Goal: Navigation & Orientation: Find specific page/section

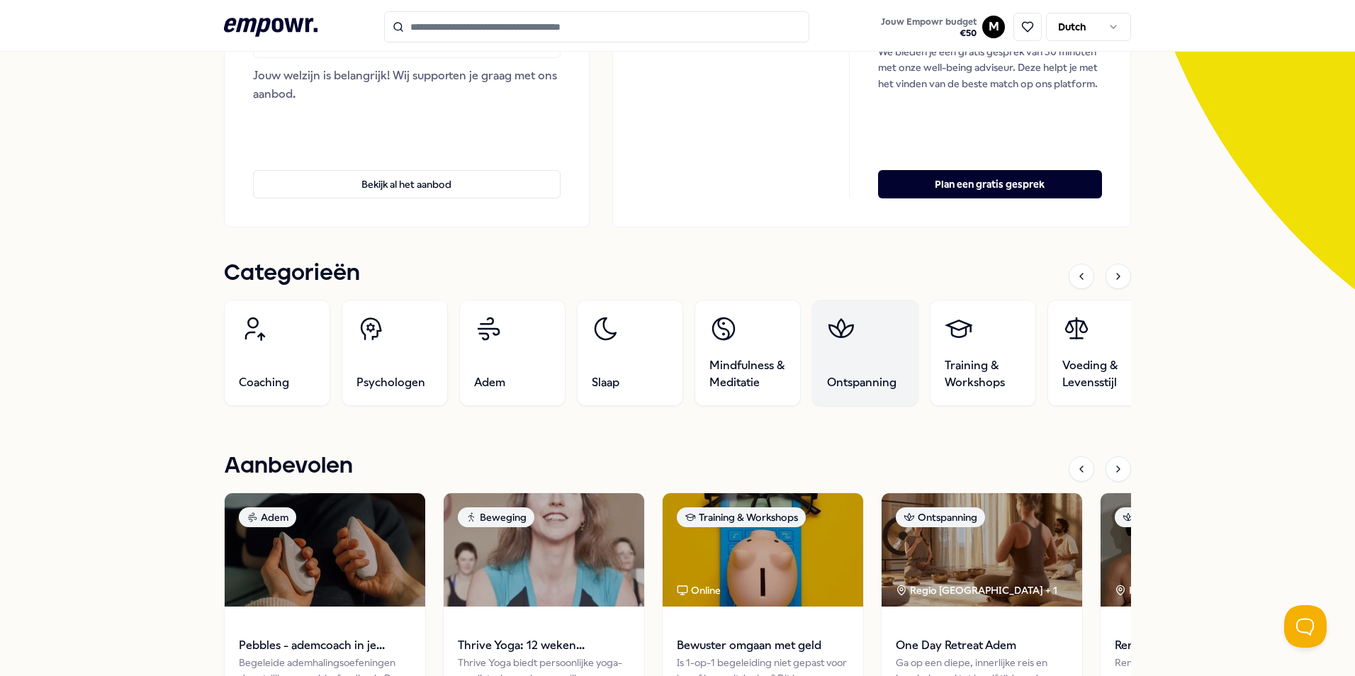
scroll to position [283, 0]
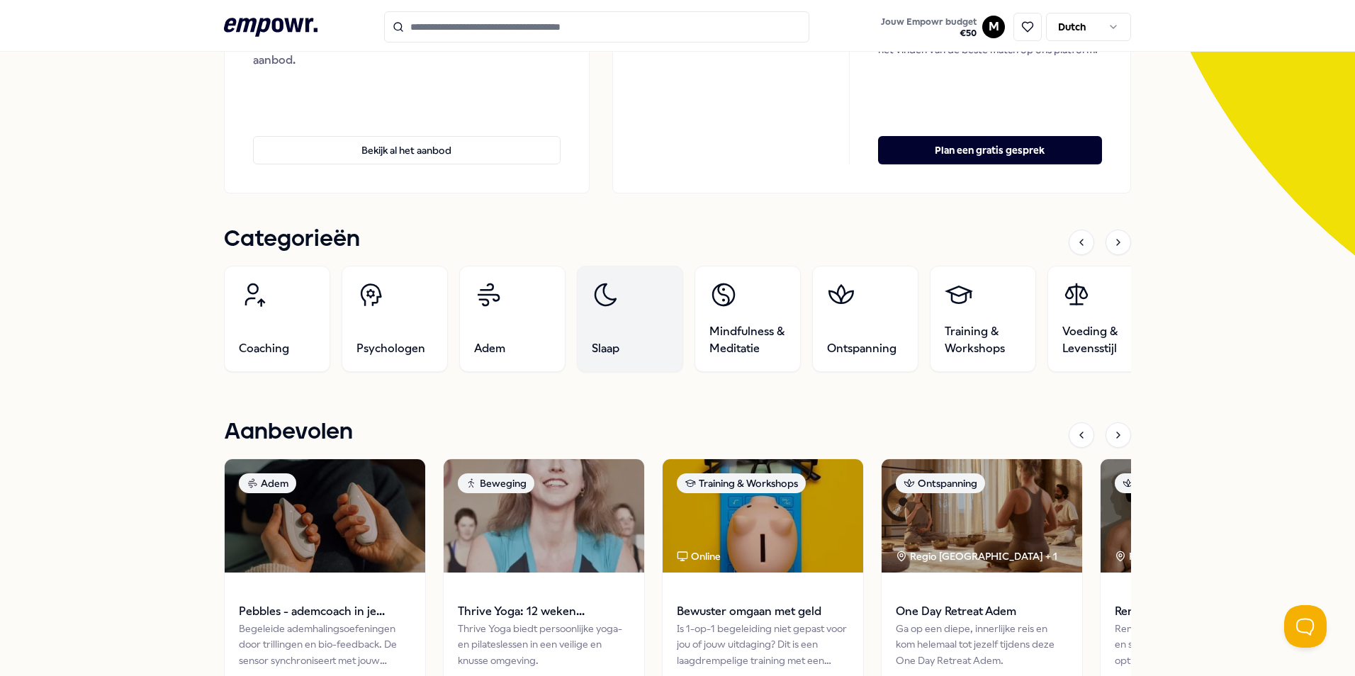
click at [582, 335] on link "Slaap" at bounding box center [630, 319] width 106 height 106
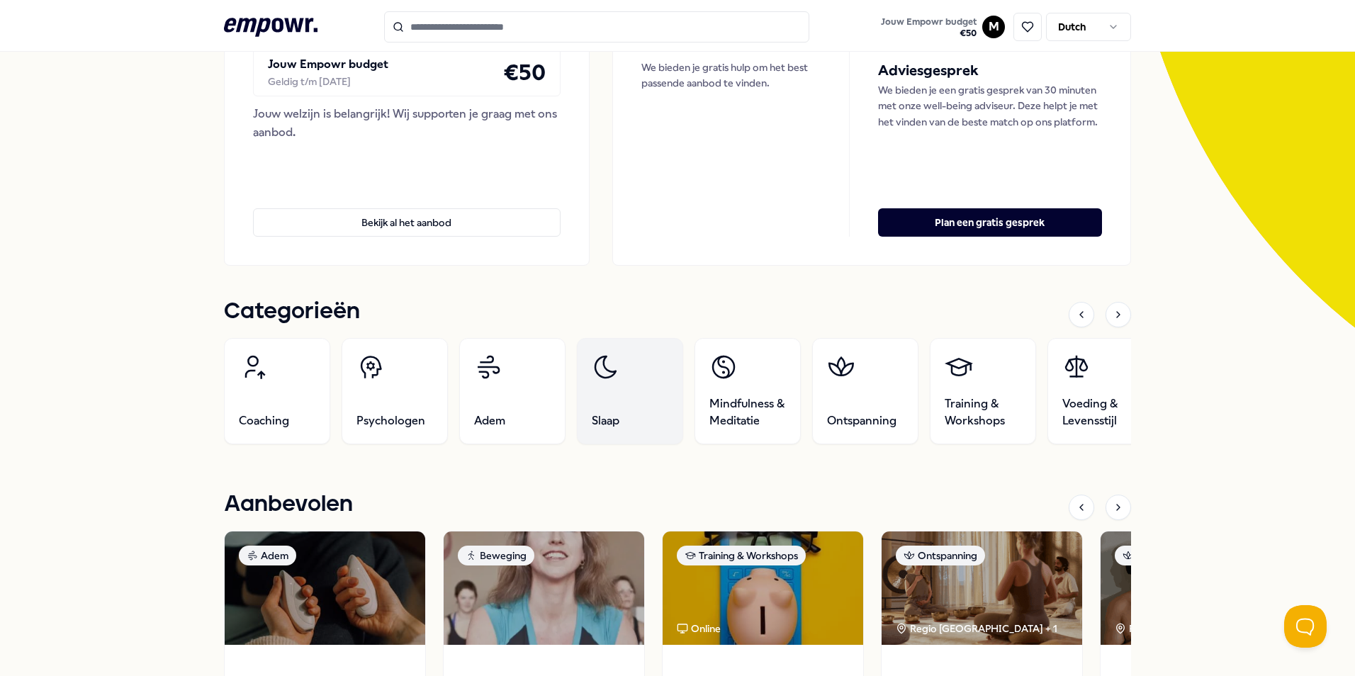
scroll to position [213, 0]
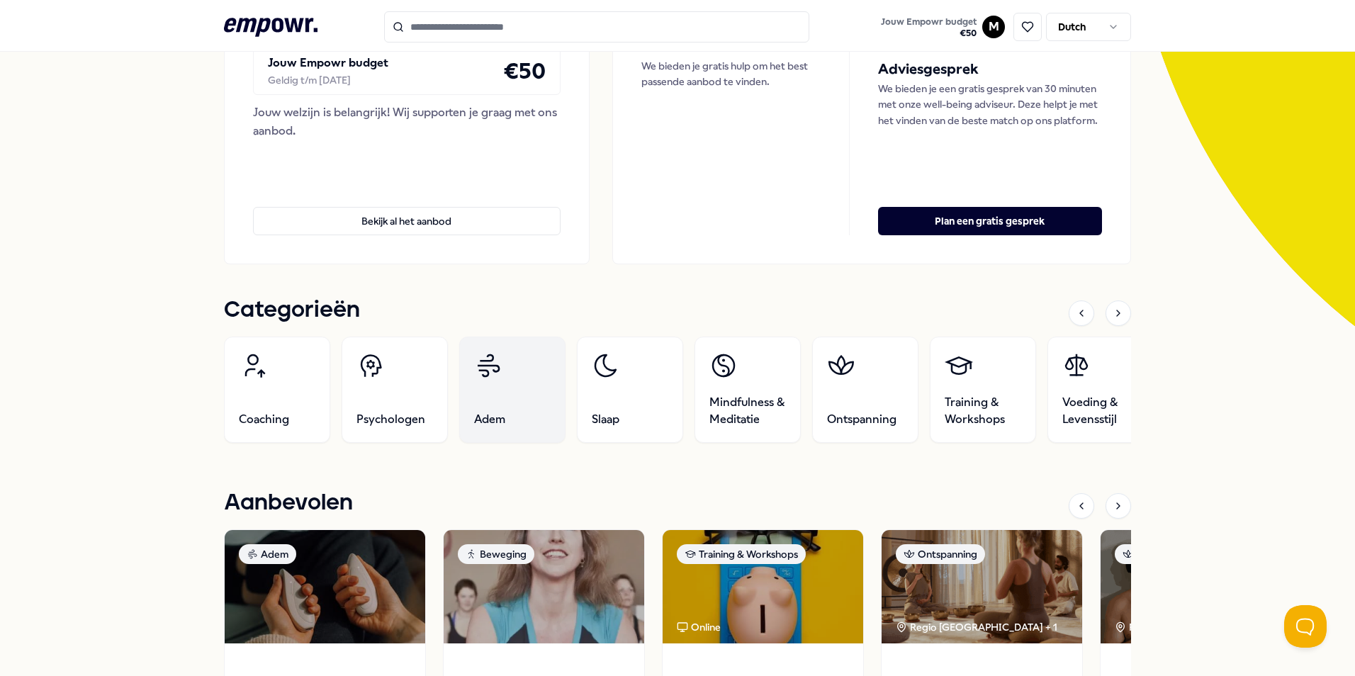
click at [478, 385] on link "Adem" at bounding box center [512, 390] width 106 height 106
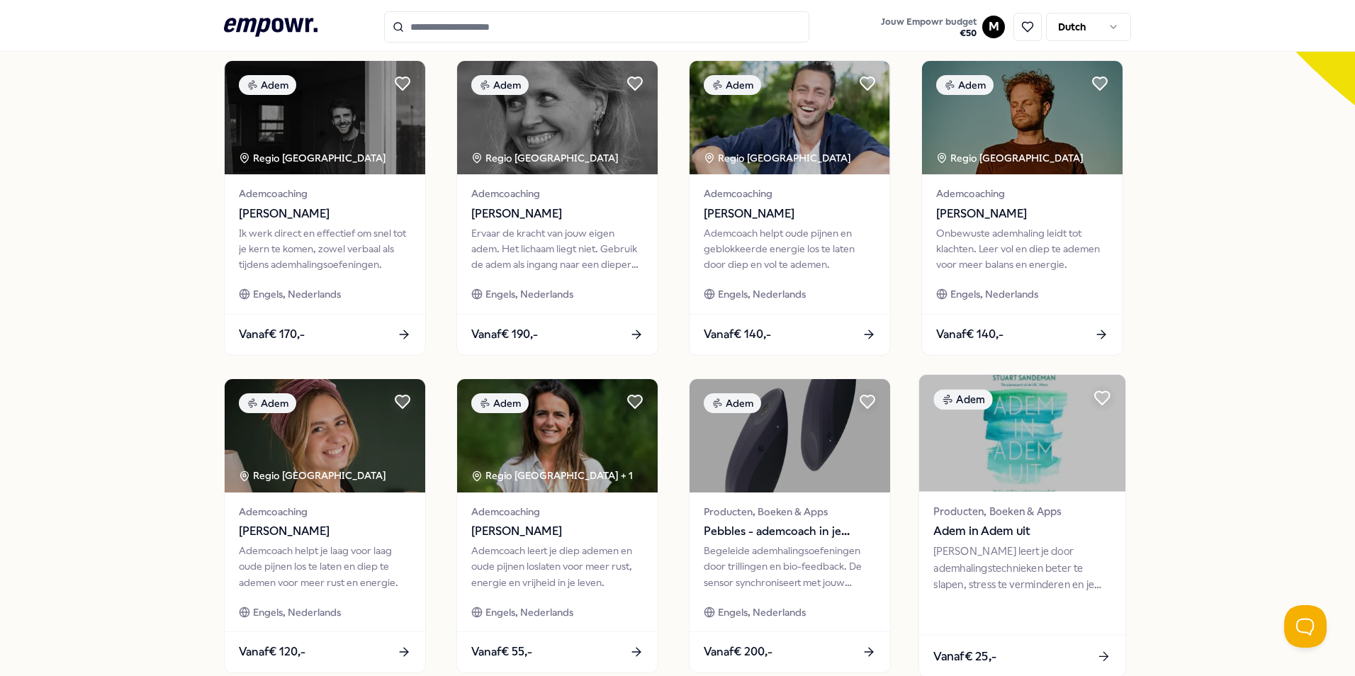
scroll to position [517, 0]
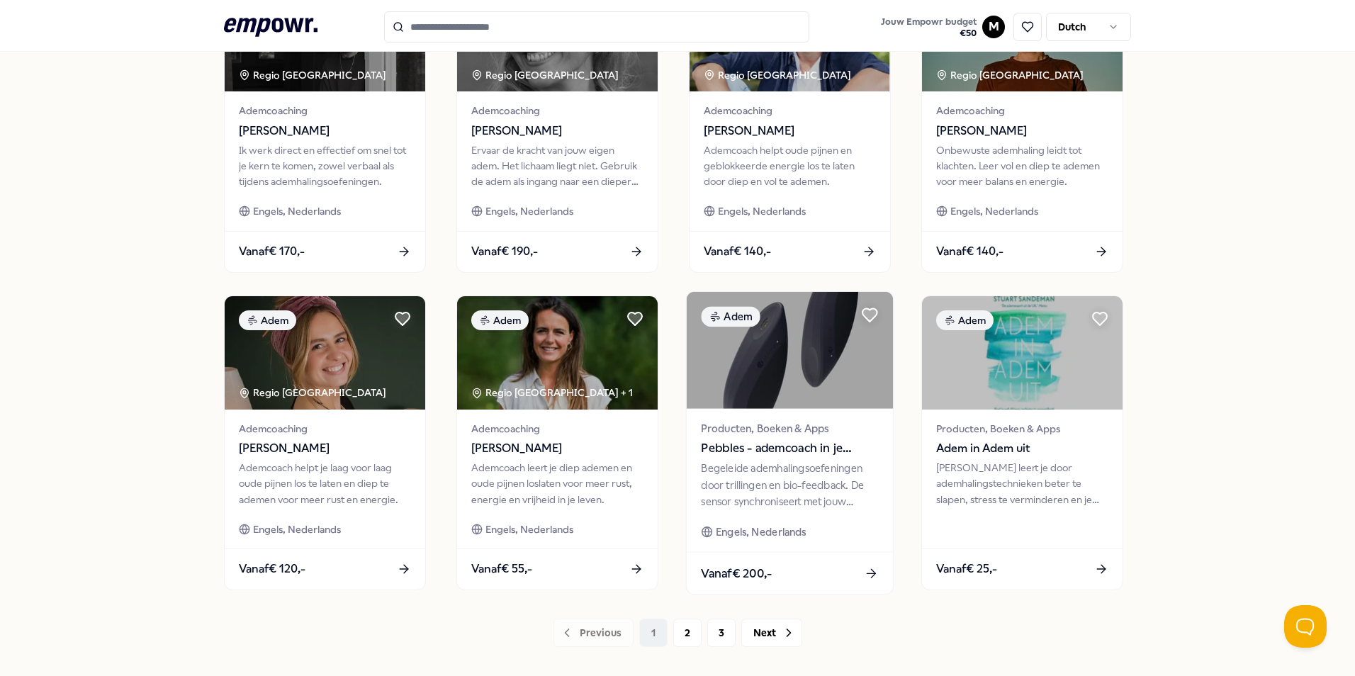
click at [768, 479] on div "Begeleide ademhalingsoefeningen door trillingen en bio-feedback. De sensor sync…" at bounding box center [789, 485] width 177 height 49
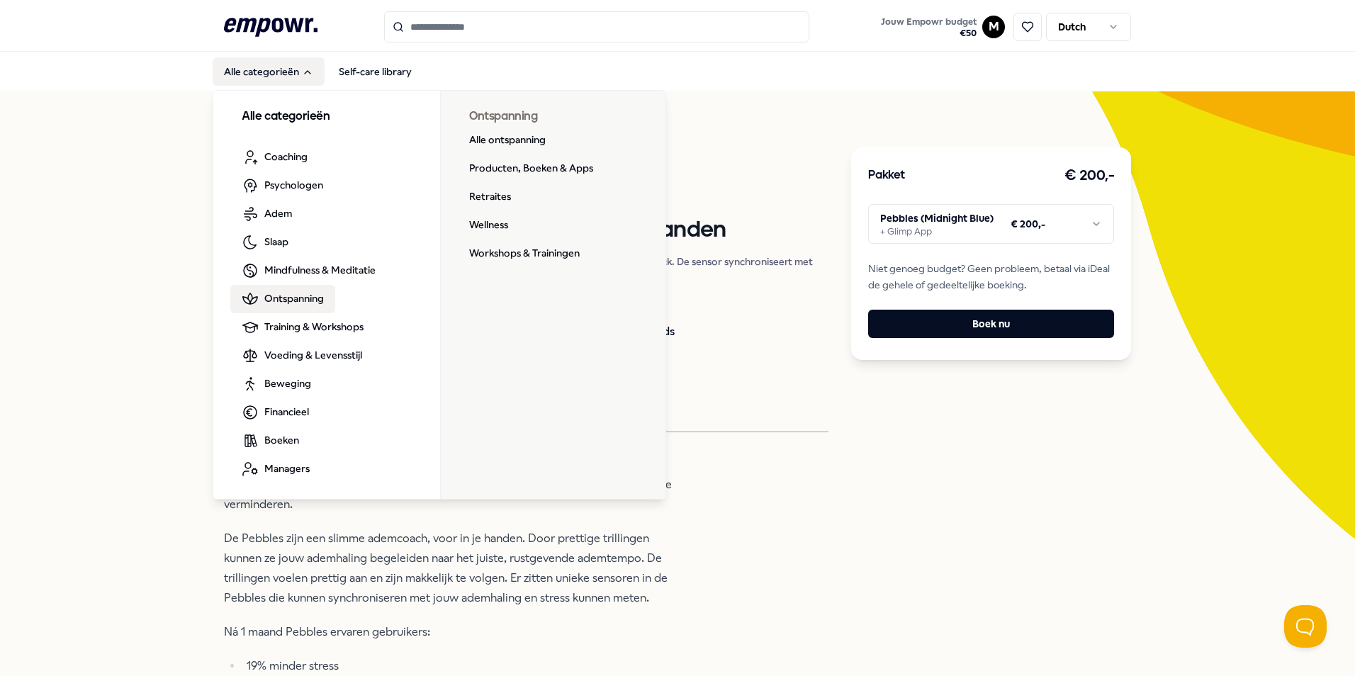
click at [293, 294] on span "Ontspanning" at bounding box center [294, 299] width 60 height 16
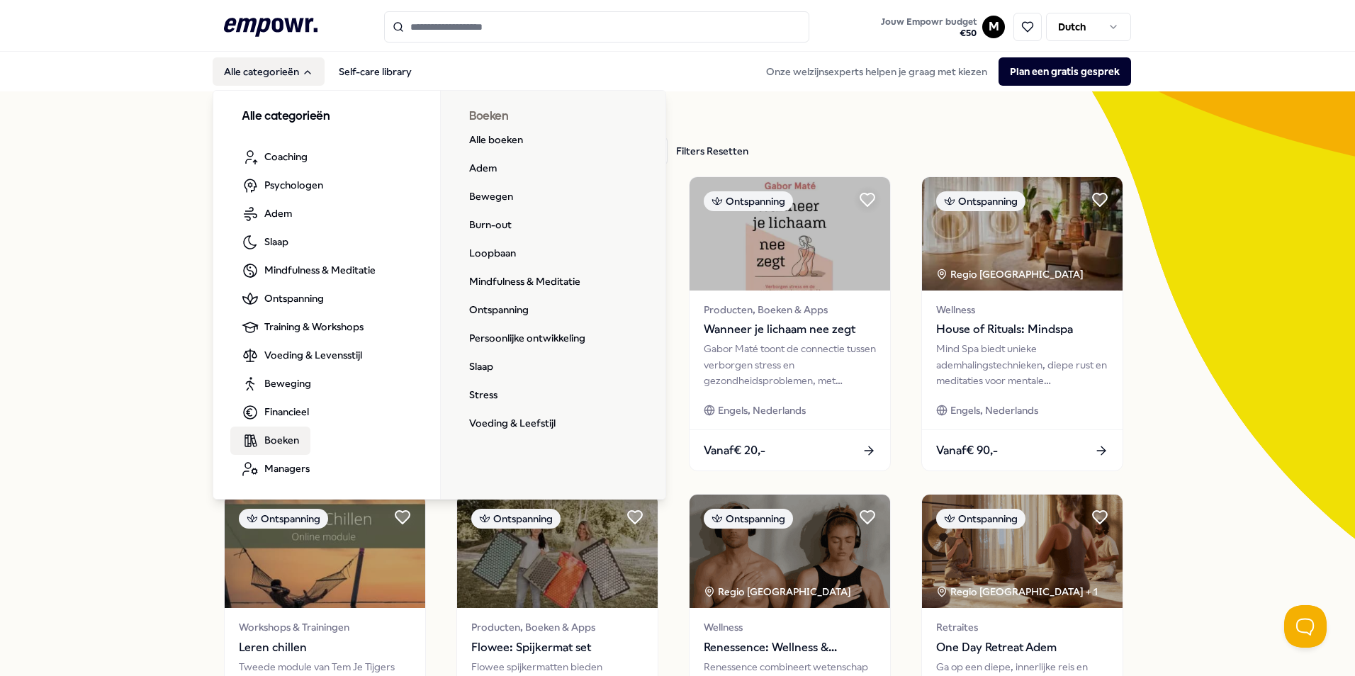
click at [274, 442] on span "Boeken" at bounding box center [281, 440] width 35 height 16
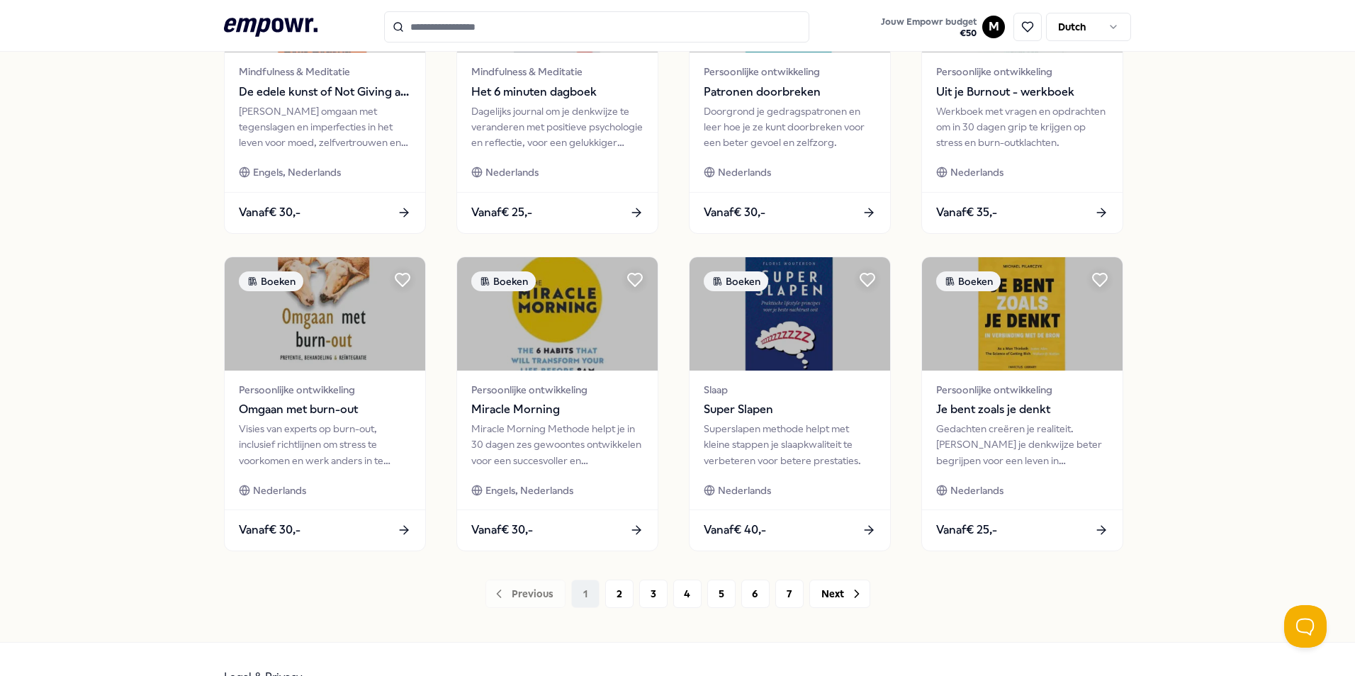
scroll to position [592, 0]
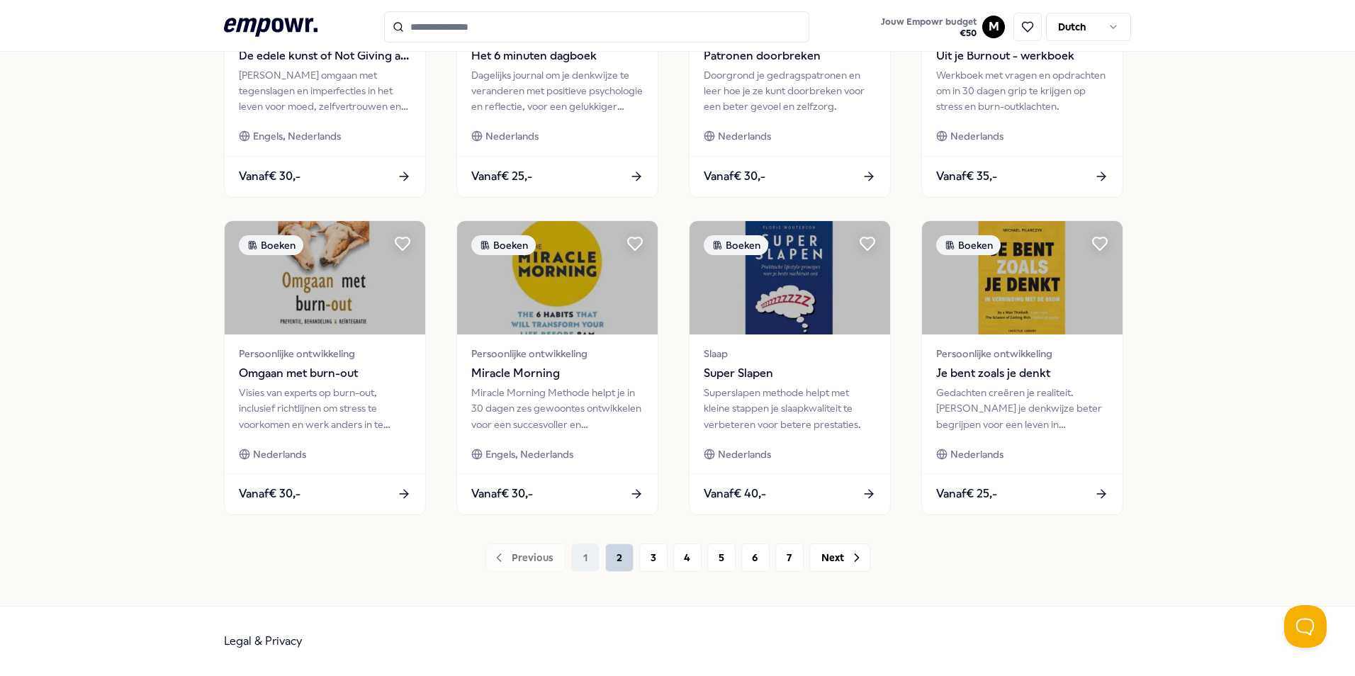
click at [614, 558] on button "2" at bounding box center [619, 558] width 28 height 28
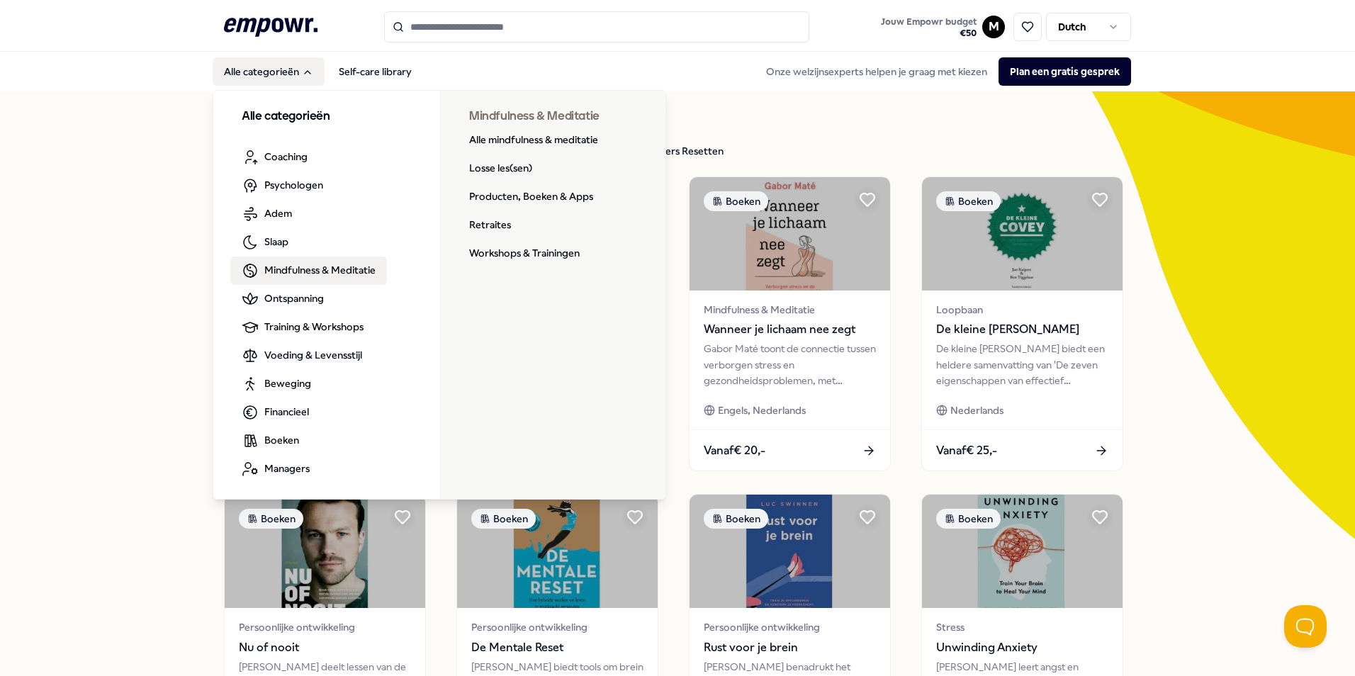
click at [314, 242] on li "Slaap" at bounding box center [320, 242] width 181 height 28
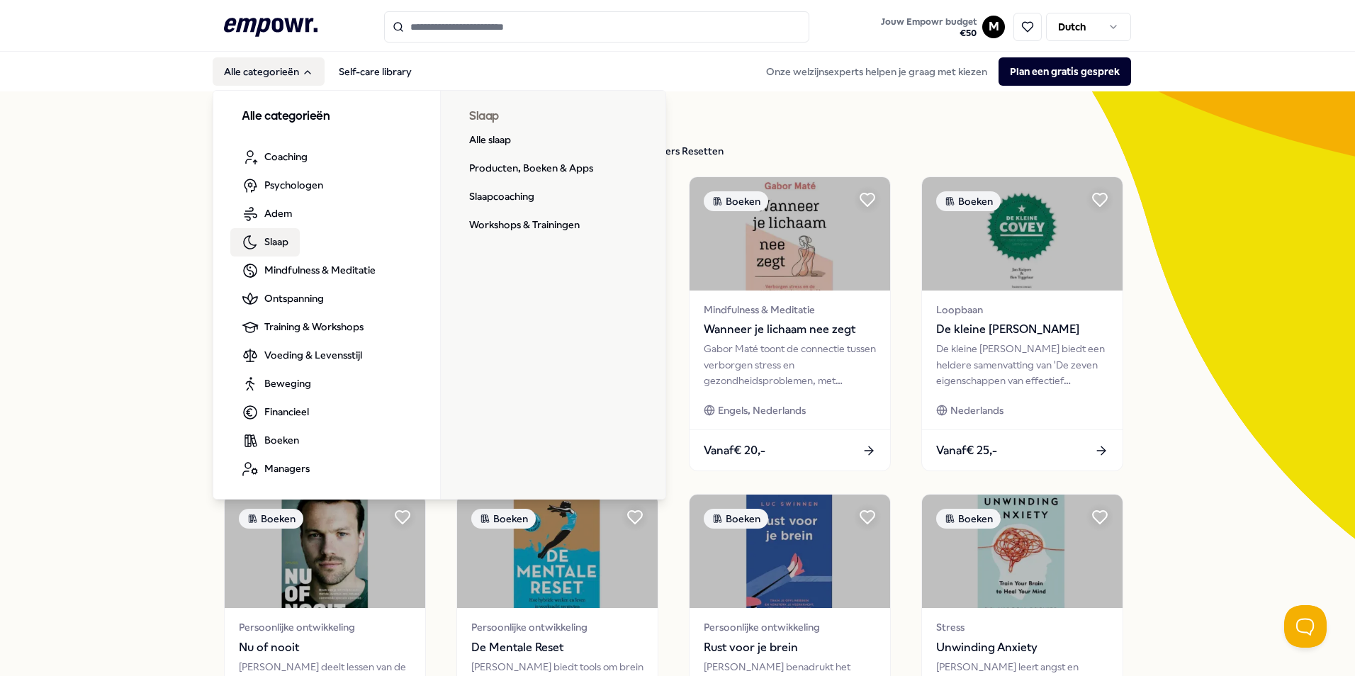
click at [264, 237] on span "Slaap" at bounding box center [276, 242] width 24 height 16
